Goal: Task Accomplishment & Management: Use online tool/utility

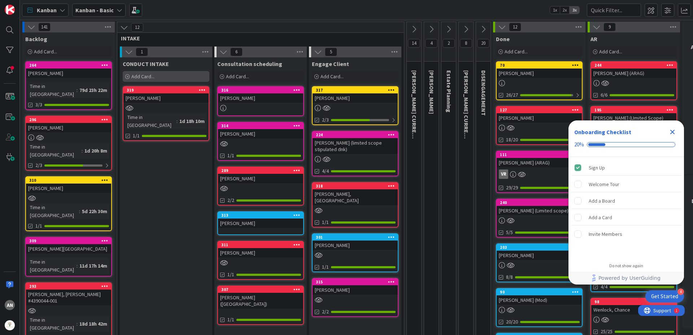
click at [186, 75] on div "Add Card..." at bounding box center [166, 76] width 87 height 11
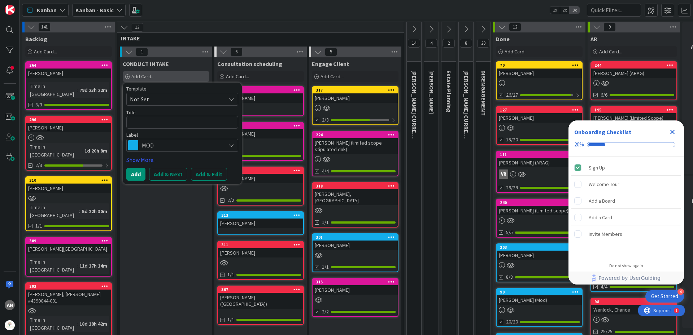
type textarea "x"
type textarea "N"
type textarea "x"
type textarea "Ni"
type textarea "x"
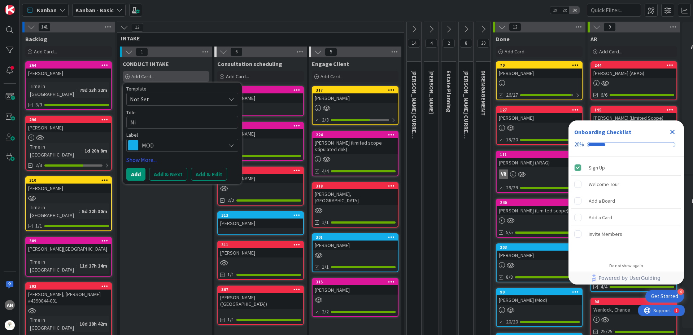
type textarea "Nit"
type textarea "x"
type textarea "Nits"
type textarea "x"
type textarea "Nitsc"
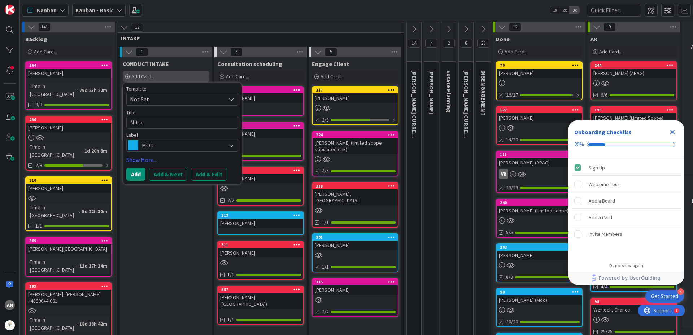
type textarea "x"
type textarea "[PERSON_NAME]"
type textarea "x"
type textarea "Nitschk"
type textarea "x"
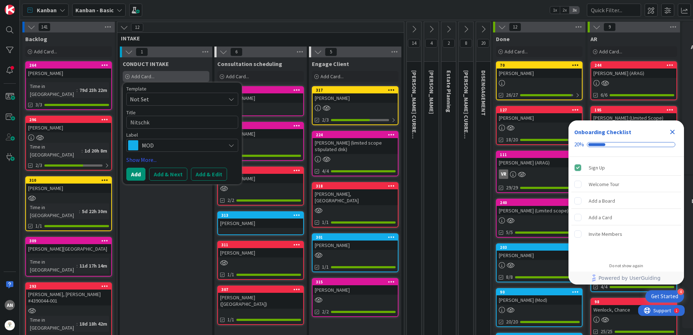
type textarea "[PERSON_NAME]"
type textarea "x"
type textarea "[PERSON_NAME],"
type textarea "x"
type textarea "[PERSON_NAME],"
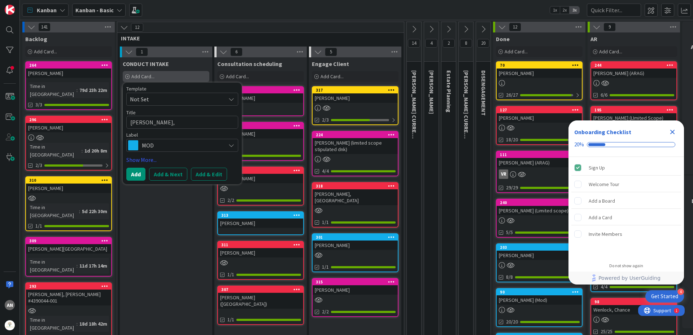
type textarea "x"
type textarea "[PERSON_NAME], A"
type textarea "x"
type textarea "[PERSON_NAME], Ad"
type textarea "x"
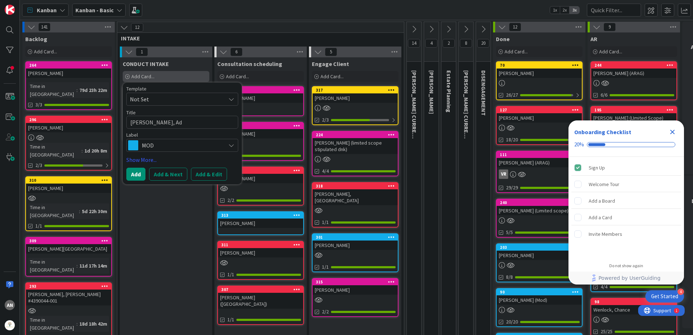
type textarea "[PERSON_NAME]"
type textarea "x"
type textarea "[PERSON_NAME]"
click at [177, 149] on span "MOD" at bounding box center [182, 145] width 80 height 10
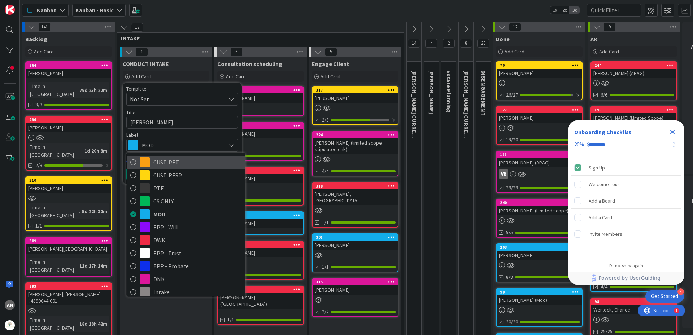
click at [179, 164] on span "CUST-PET" at bounding box center [197, 162] width 88 height 11
type textarea "x"
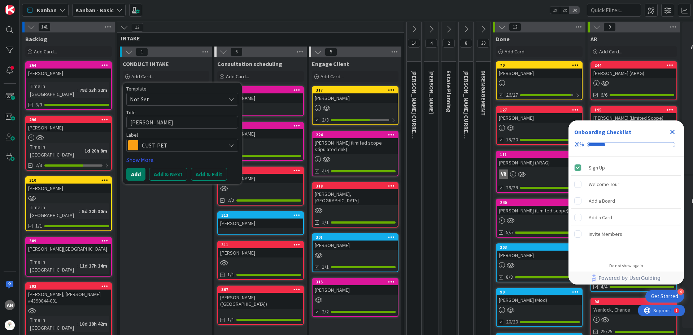
click at [137, 175] on button "Add" at bounding box center [135, 174] width 19 height 13
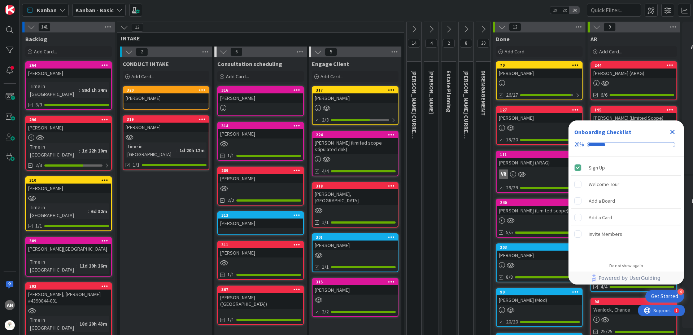
click at [159, 102] on div "[PERSON_NAME]" at bounding box center [165, 97] width 85 height 9
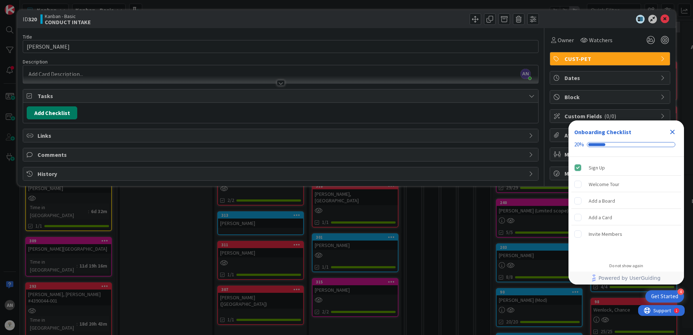
click at [58, 116] on button "Add Checklist" at bounding box center [52, 112] width 51 height 13
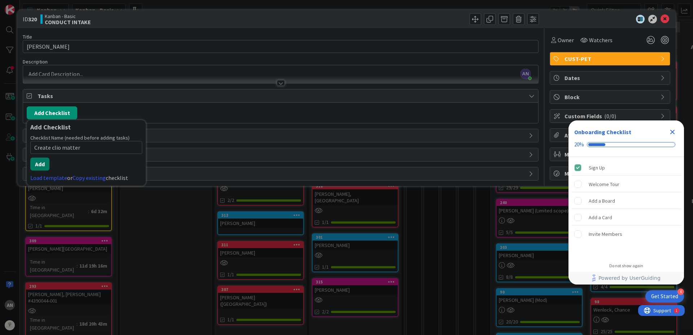
type input "Create clio matter"
click at [39, 166] on button "Add" at bounding box center [39, 164] width 19 height 13
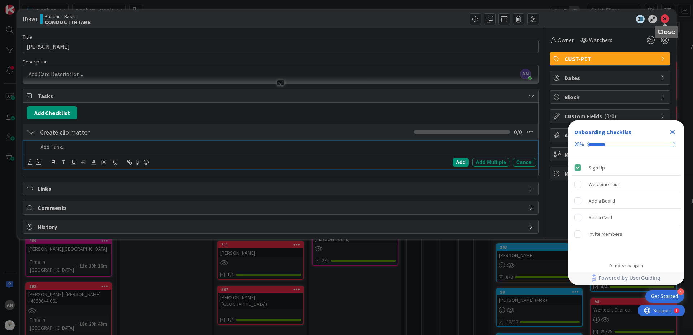
click at [663, 19] on icon at bounding box center [664, 19] width 9 height 9
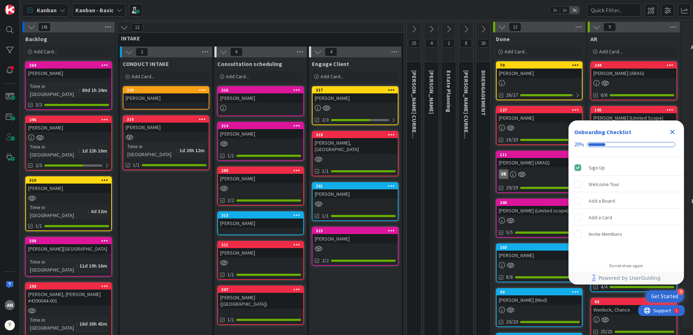
click at [345, 98] on div "[PERSON_NAME]" at bounding box center [354, 97] width 85 height 9
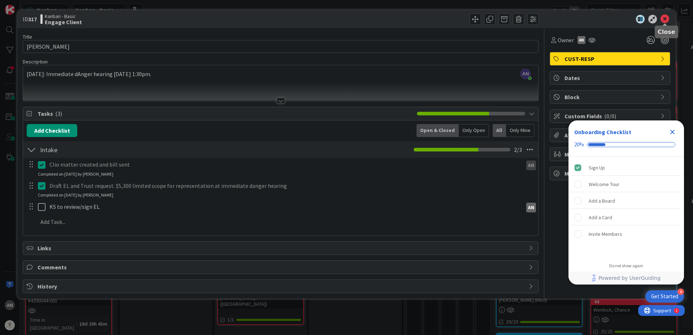
click at [662, 16] on icon at bounding box center [664, 19] width 9 height 9
